Goal: Task Accomplishment & Management: Manage account settings

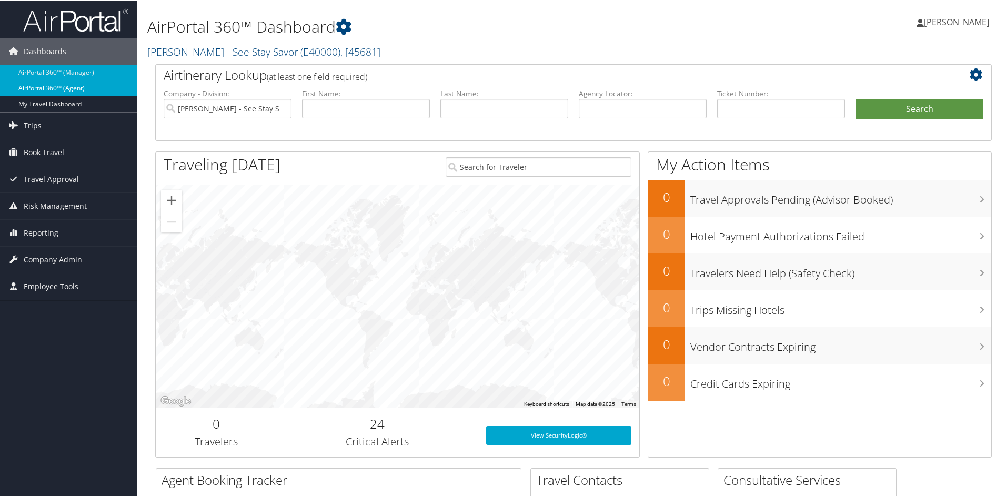
click at [58, 79] on link "AirPortal 360™ (Agent)" at bounding box center [68, 87] width 137 height 16
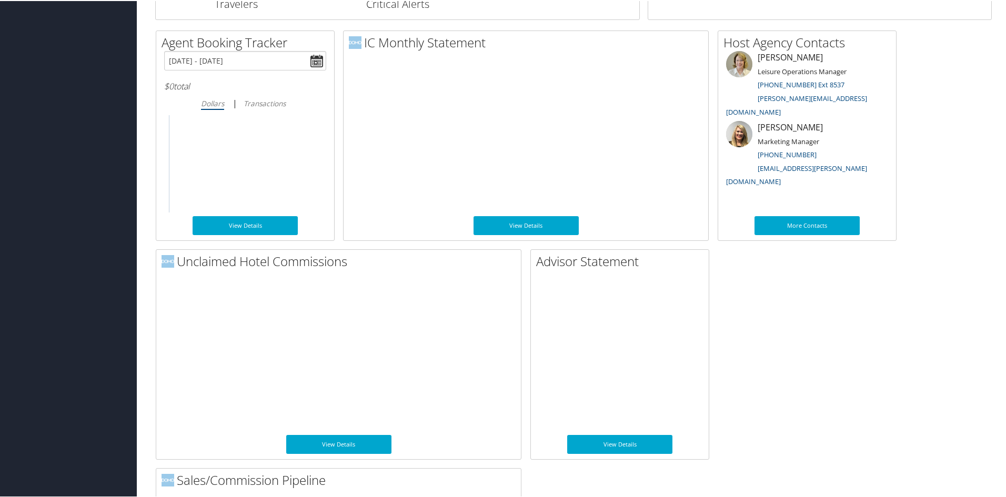
scroll to position [714, 0]
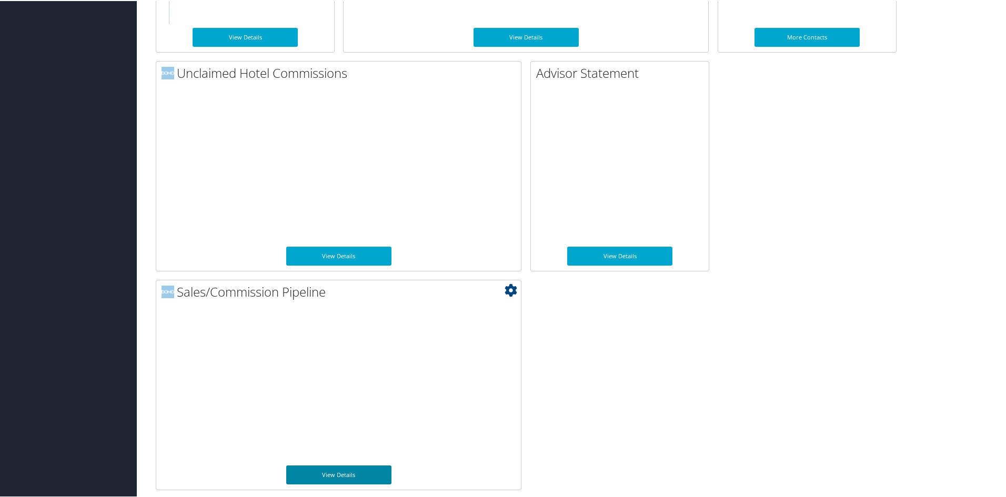
click at [344, 471] on link "View Details" at bounding box center [338, 474] width 105 height 19
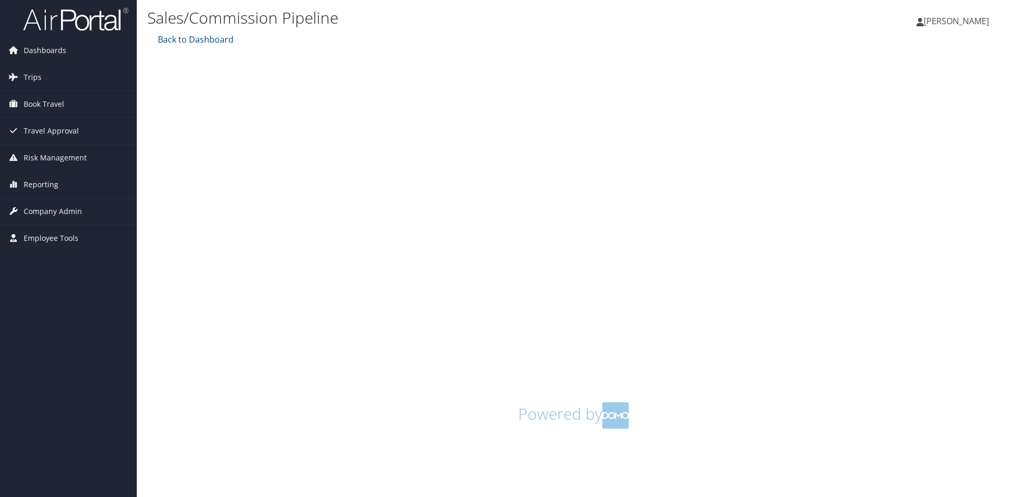
click at [966, 21] on span "[PERSON_NAME]" at bounding box center [956, 21] width 65 height 12
click at [923, 192] on link "Sign Out" at bounding box center [929, 189] width 117 height 18
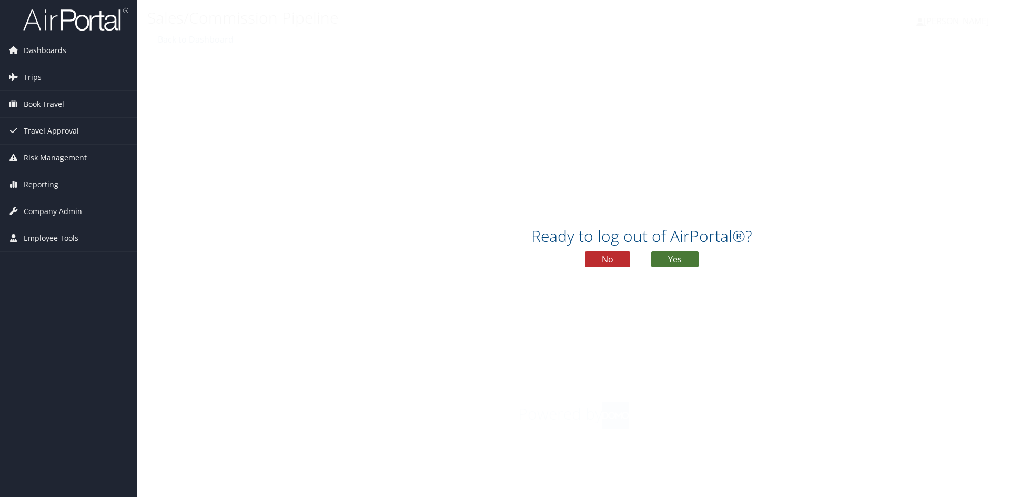
click at [684, 264] on button "Yes" at bounding box center [674, 260] width 47 height 16
